Goal: Find specific page/section: Find specific page/section

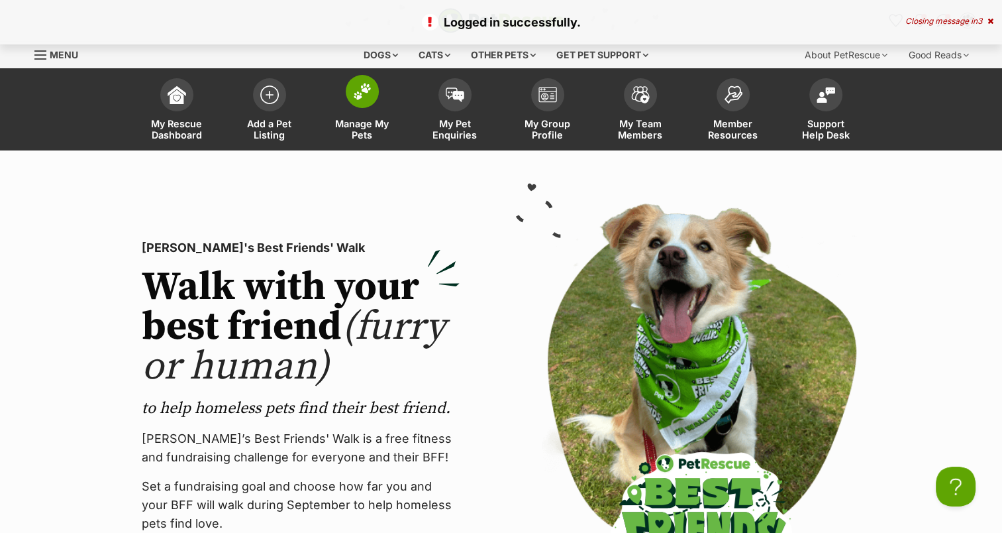
click at [355, 103] on span at bounding box center [362, 91] width 33 height 33
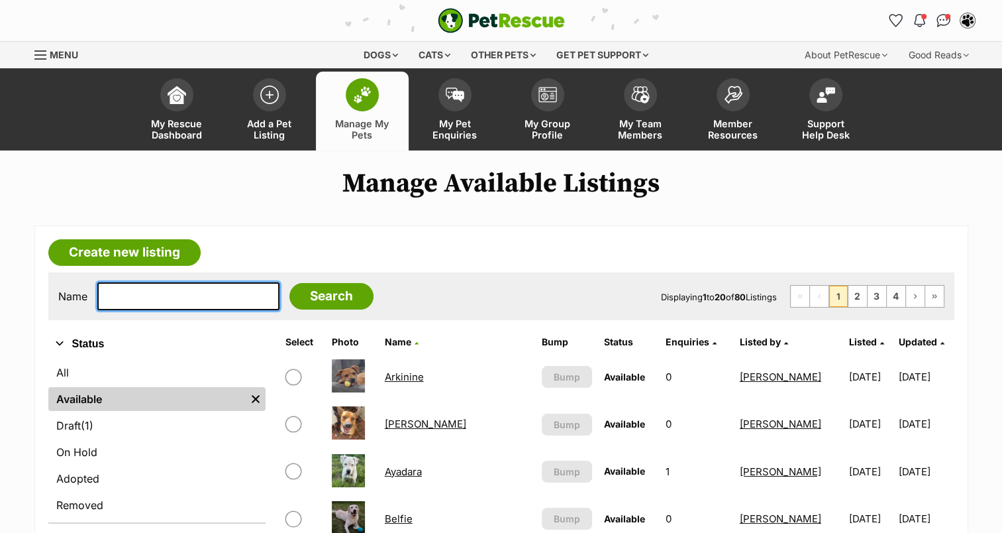
click at [161, 305] on input "text" at bounding box center [188, 296] width 182 height 28
type input "theodorable"
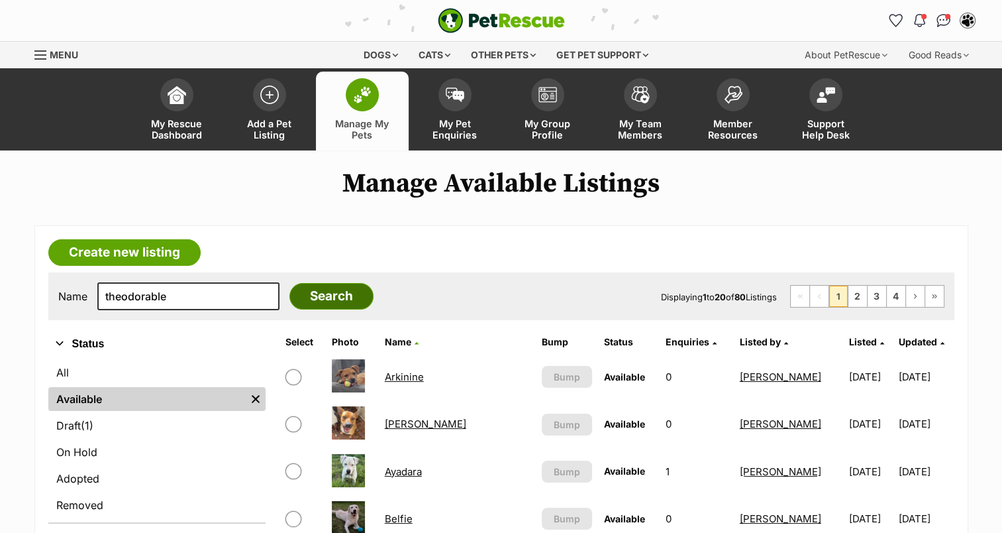
click at [310, 291] on input "Search" at bounding box center [331, 296] width 84 height 26
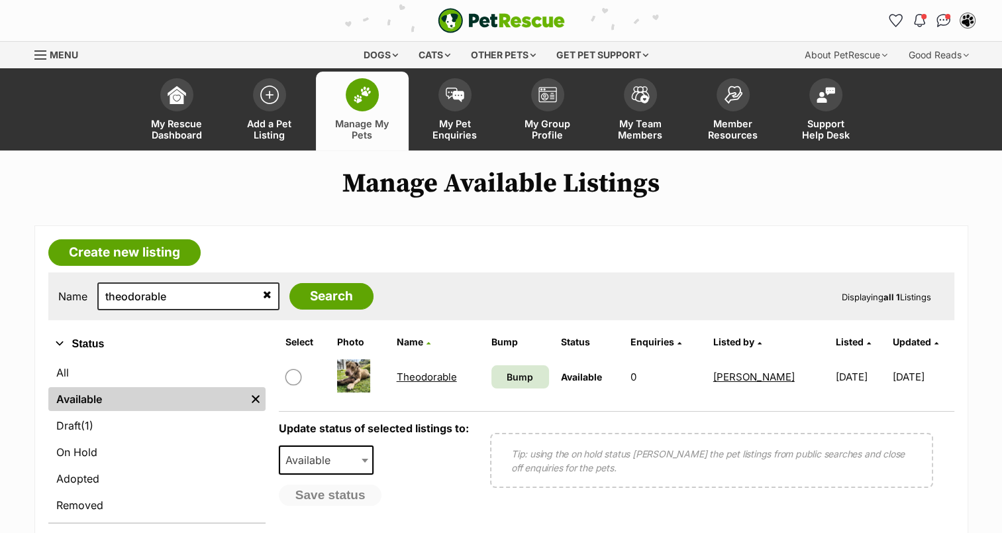
click at [365, 378] on img at bounding box center [353, 375] width 33 height 33
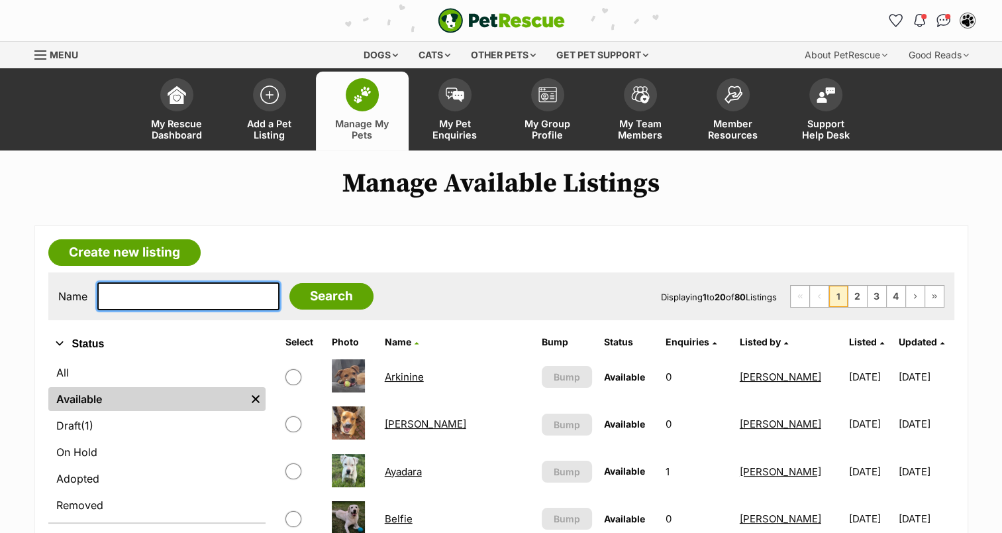
click at [172, 303] on input "text" at bounding box center [188, 296] width 182 height 28
type input "theodorable"
click at [289, 283] on input "Search" at bounding box center [331, 296] width 84 height 26
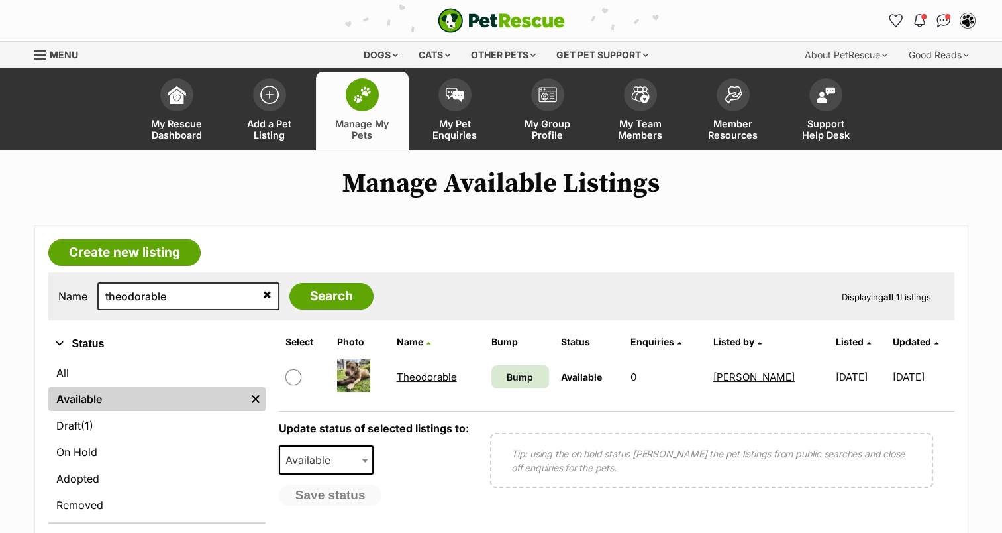
click at [421, 376] on link "Theodorable" at bounding box center [427, 376] width 60 height 13
